Goal: Task Accomplishment & Management: Manage account settings

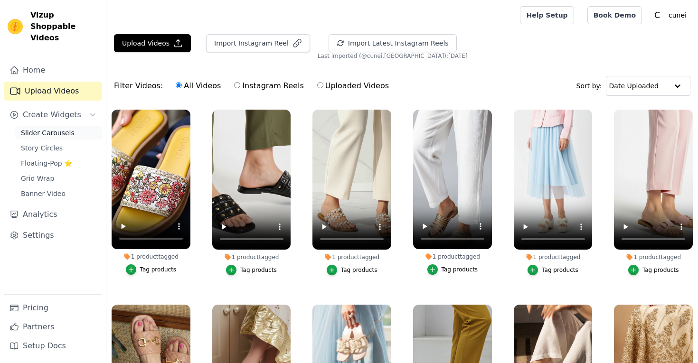
click at [63, 128] on span "Slider Carousels" at bounding box center [48, 132] width 54 height 9
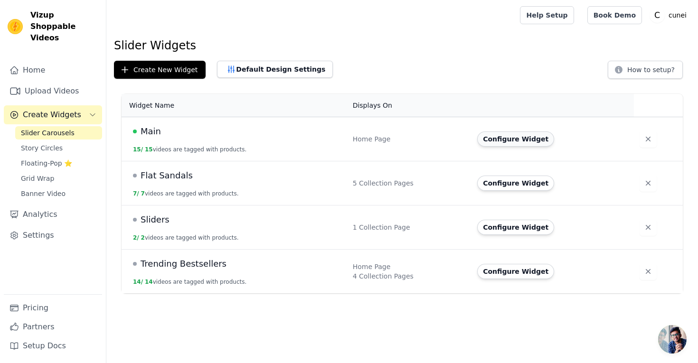
click at [509, 139] on button "Configure Widget" at bounding box center [515, 138] width 77 height 15
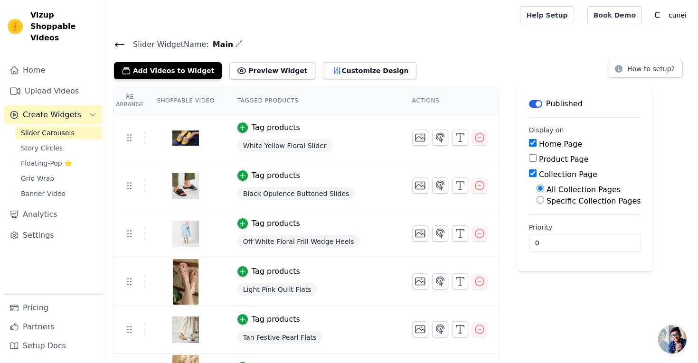
click at [537, 102] on button "Label" at bounding box center [535, 104] width 13 height 8
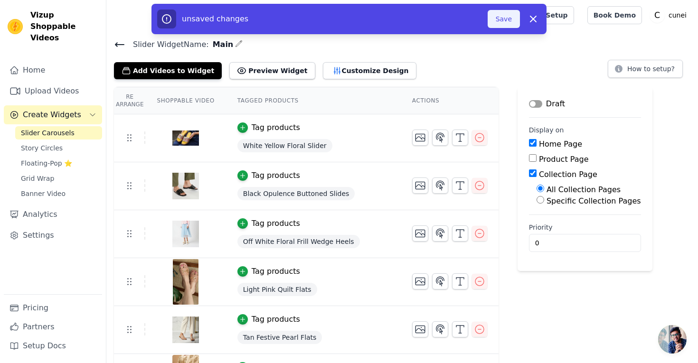
click at [504, 21] on button "Save" at bounding box center [503, 19] width 32 height 18
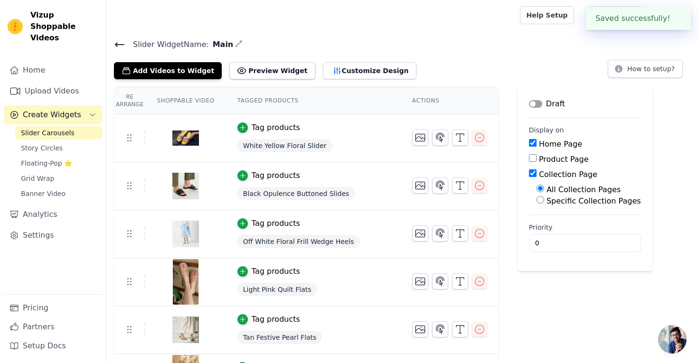
click at [536, 103] on button "Label" at bounding box center [535, 104] width 13 height 8
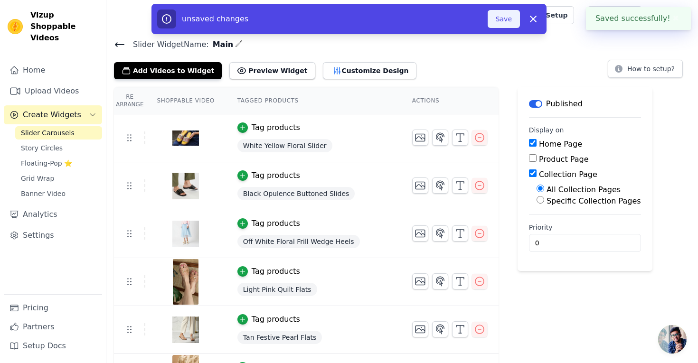
click at [508, 18] on button "Save" at bounding box center [503, 19] width 32 height 18
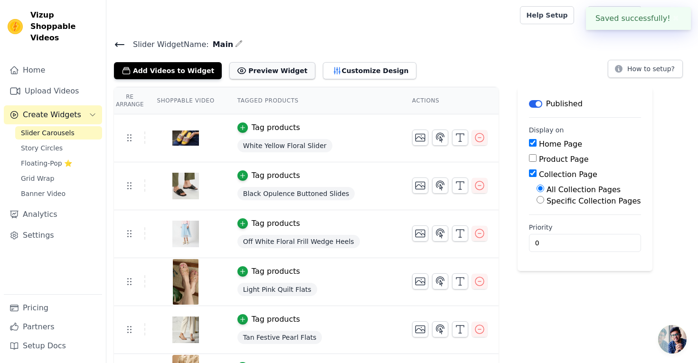
click at [272, 75] on button "Preview Widget" at bounding box center [271, 70] width 85 height 17
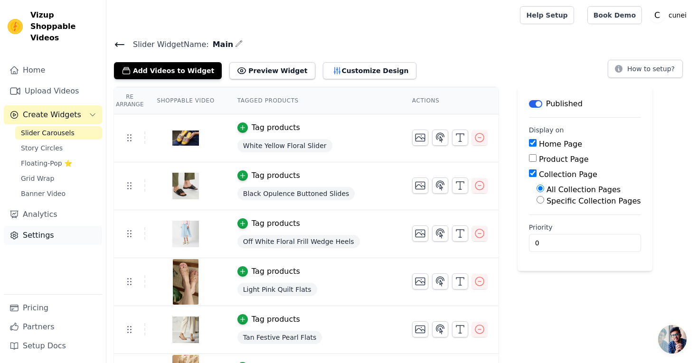
click at [44, 226] on link "Settings" at bounding box center [53, 235] width 98 height 19
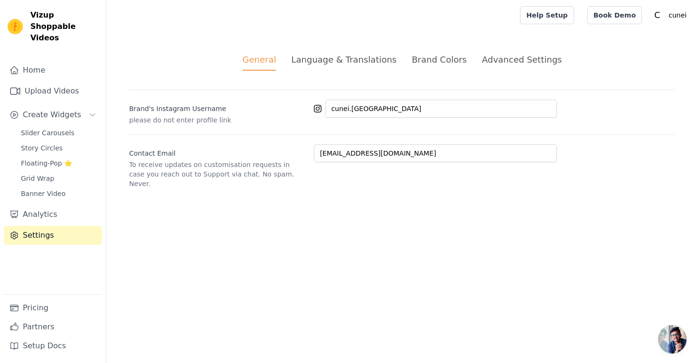
click at [533, 61] on div "Advanced Settings" at bounding box center [522, 59] width 80 height 13
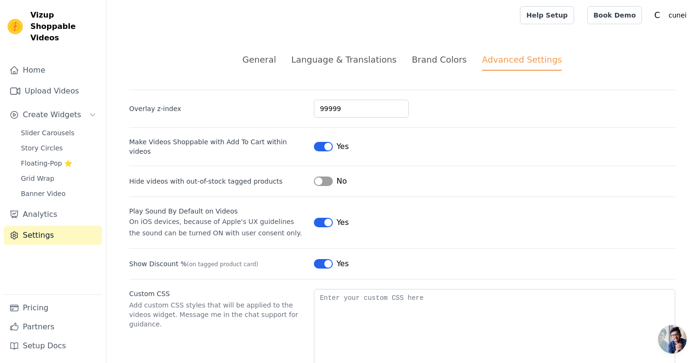
click at [422, 57] on div "Brand Colors" at bounding box center [439, 59] width 55 height 13
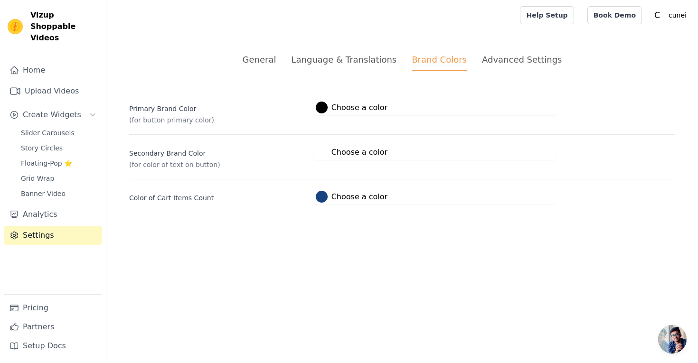
click at [366, 57] on div "Language & Translations" at bounding box center [343, 59] width 105 height 13
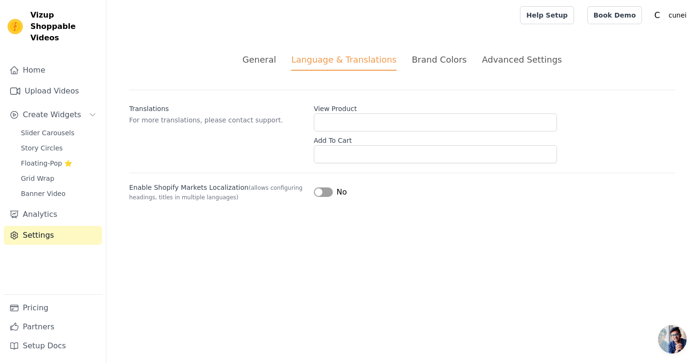
click at [276, 63] on div "General" at bounding box center [260, 59] width 34 height 13
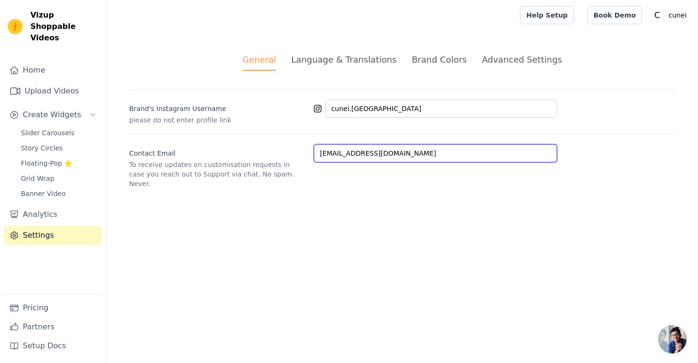
drag, startPoint x: 422, startPoint y: 155, endPoint x: 281, endPoint y: 160, distance: 140.6
click at [281, 160] on div "Contact Email To receive updates on customisation requests in case you reach ou…" at bounding box center [402, 161] width 546 height 54
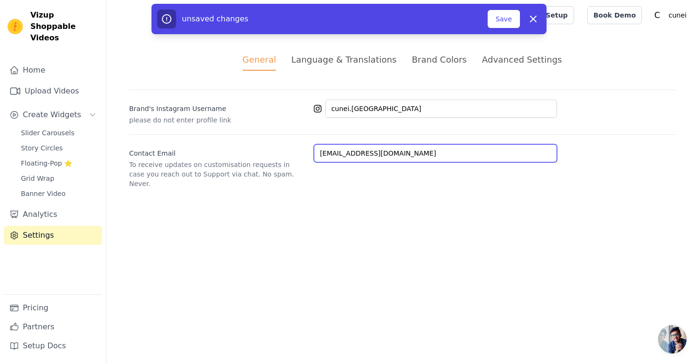
type input "[EMAIL_ADDRESS][DOMAIN_NAME]"
click at [340, 191] on div "General Language & Translations Brand Colors Advanced Settings unsaved changes …" at bounding box center [401, 120] width 591 height 181
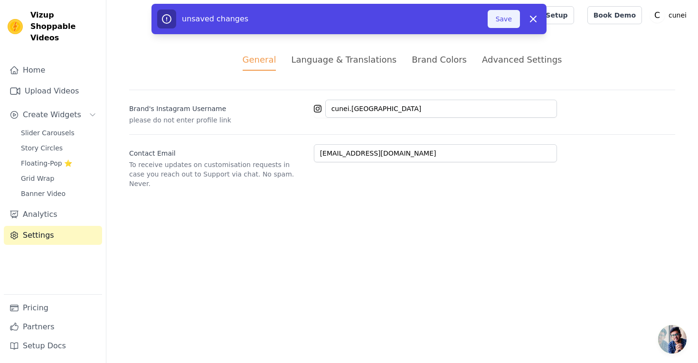
click at [504, 24] on button "Save" at bounding box center [503, 19] width 32 height 18
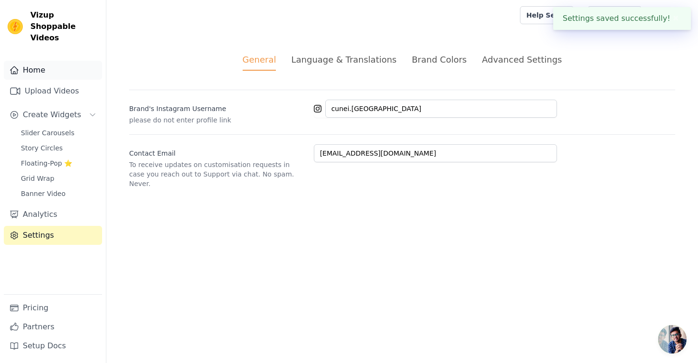
click at [47, 61] on link "Home" at bounding box center [53, 70] width 98 height 19
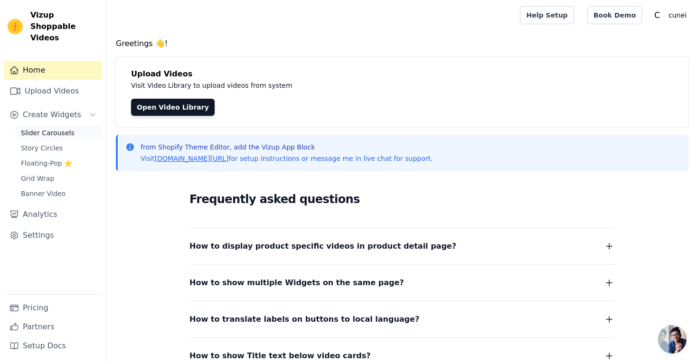
click at [54, 128] on span "Slider Carousels" at bounding box center [48, 132] width 54 height 9
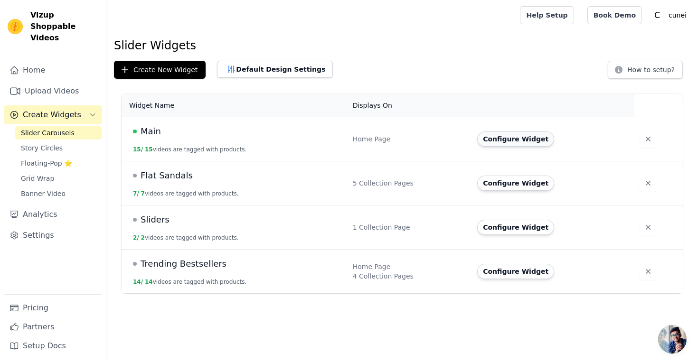
click at [516, 141] on button "Configure Widget" at bounding box center [515, 138] width 77 height 15
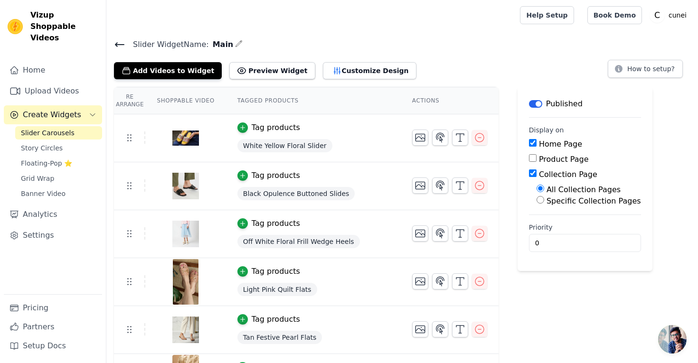
click at [181, 139] on img at bounding box center [185, 138] width 27 height 46
click at [418, 140] on icon "button" at bounding box center [419, 137] width 11 height 11
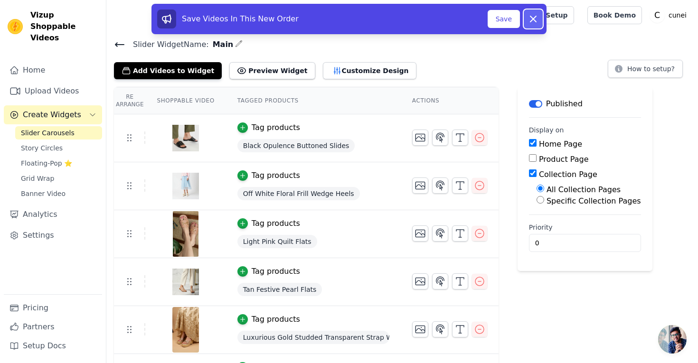
click at [533, 19] on icon at bounding box center [533, 19] width 6 height 6
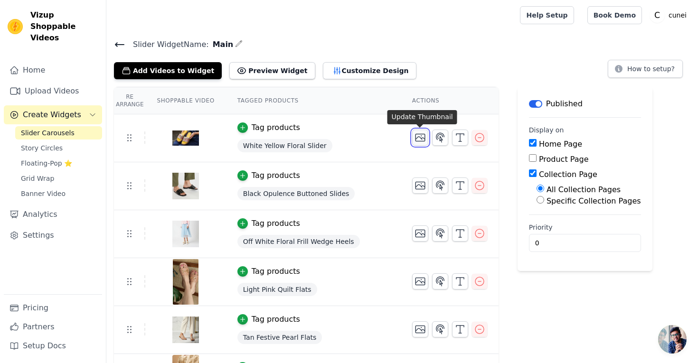
click at [423, 138] on icon "button" at bounding box center [419, 137] width 9 height 7
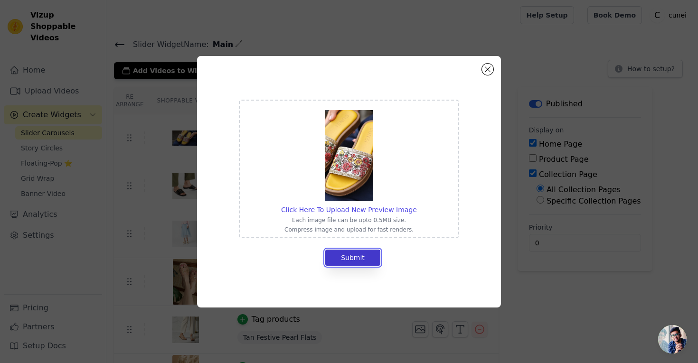
click at [366, 256] on button "Submit" at bounding box center [352, 258] width 55 height 16
click at [487, 71] on button "Close modal" at bounding box center [487, 69] width 11 height 11
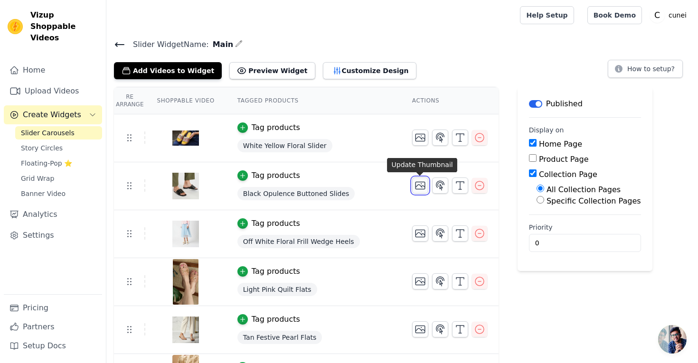
click at [418, 186] on icon "button" at bounding box center [419, 185] width 11 height 11
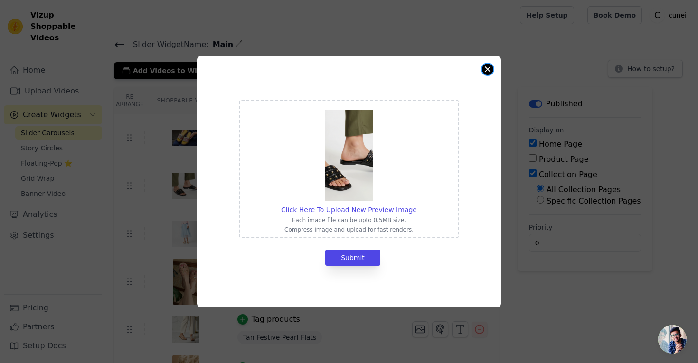
click at [486, 71] on button "Close modal" at bounding box center [487, 69] width 11 height 11
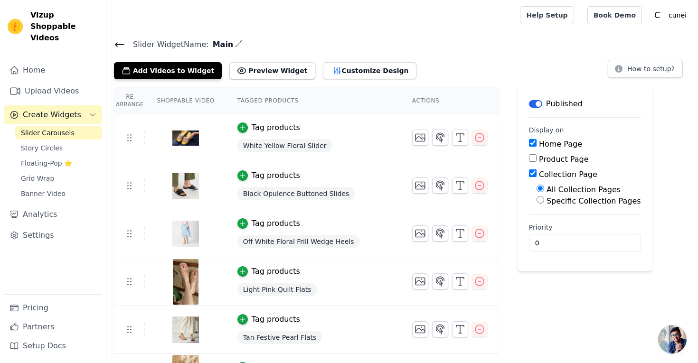
click at [112, 42] on div "Slider Widget Name: Main Add Videos to Widget Preview Widget Customize Design H…" at bounding box center [401, 58] width 591 height 41
click at [116, 43] on icon at bounding box center [119, 45] width 9 height 4
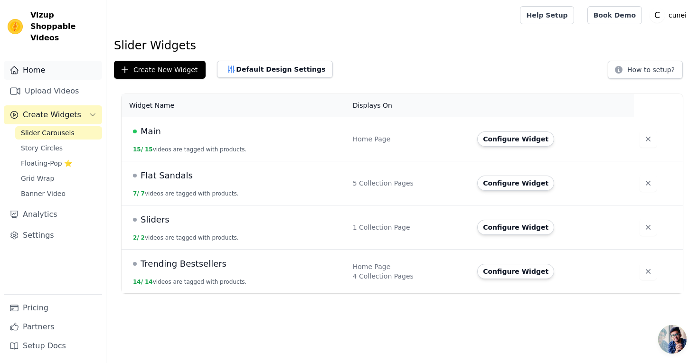
click at [53, 61] on link "Home" at bounding box center [53, 70] width 98 height 19
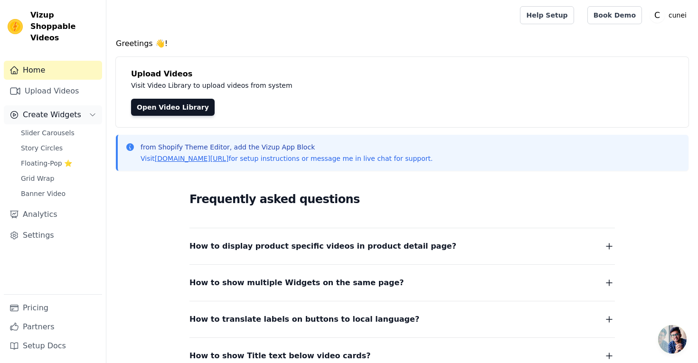
click at [50, 109] on span "Create Widgets" at bounding box center [52, 114] width 58 height 11
click at [50, 128] on span "Slider Carousels" at bounding box center [48, 132] width 54 height 9
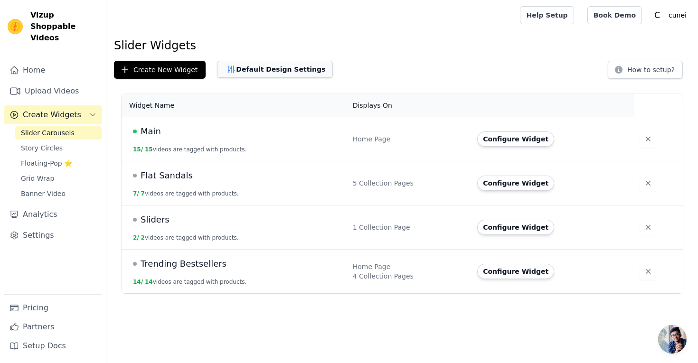
click at [274, 67] on button "Default Design Settings" at bounding box center [275, 69] width 116 height 17
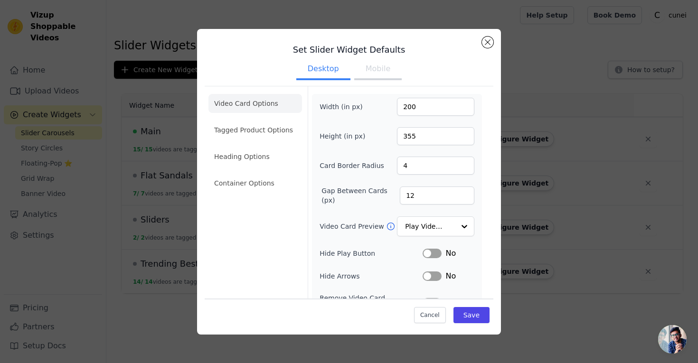
click at [375, 68] on button "Mobile" at bounding box center [377, 69] width 47 height 21
click at [328, 74] on button "Desktop" at bounding box center [323, 69] width 54 height 21
click at [471, 319] on button "Save" at bounding box center [471, 315] width 36 height 16
